Goal: Task Accomplishment & Management: Use online tool/utility

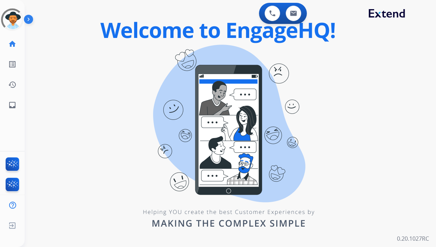
click at [28, 20] on img at bounding box center [30, 20] width 12 height 13
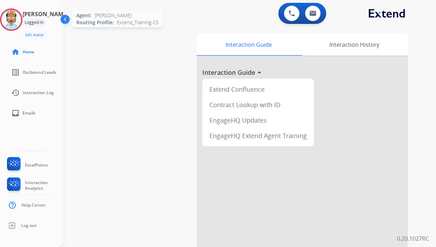
click at [21, 18] on img at bounding box center [11, 20] width 20 height 20
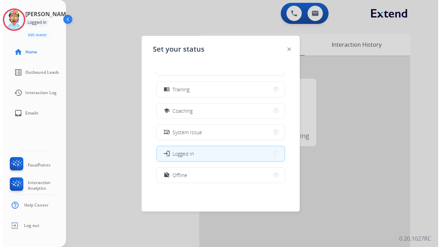
scroll to position [111, 0]
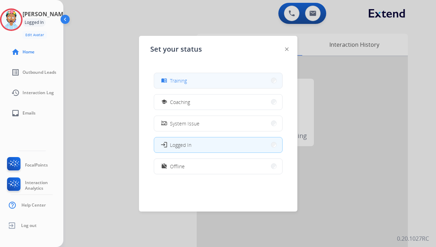
click at [203, 83] on button "menu_book Training" at bounding box center [218, 80] width 128 height 15
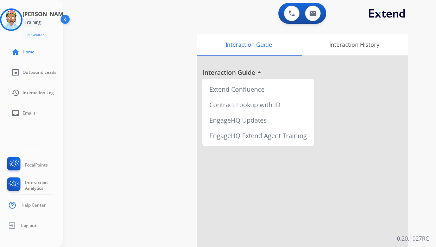
click at [115, 68] on div "swap_horiz Break voice bridge close_fullscreen Connect 3-Way Call merge_type Se…" at bounding box center [241, 171] width 356 height 293
click at [119, 42] on div "swap_horiz Break voice bridge close_fullscreen Connect 3-Way Call merge_type Se…" at bounding box center [241, 171] width 356 height 293
